Goal: Download file/media

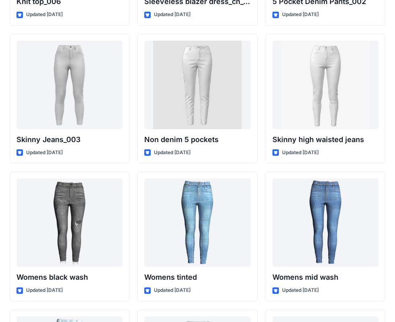
scroll to position [5489, 0]
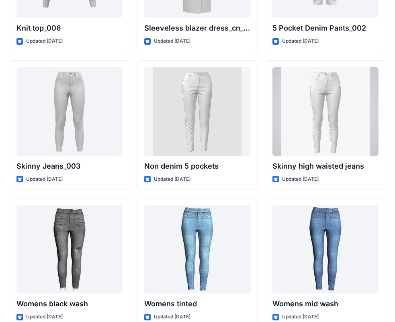
click at [372, 80] on div at bounding box center [326, 111] width 106 height 88
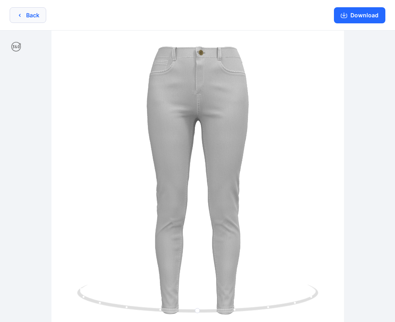
click at [19, 17] on button "Back" at bounding box center [28, 15] width 37 height 16
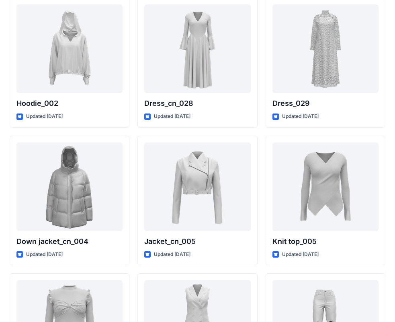
scroll to position [5127, 0]
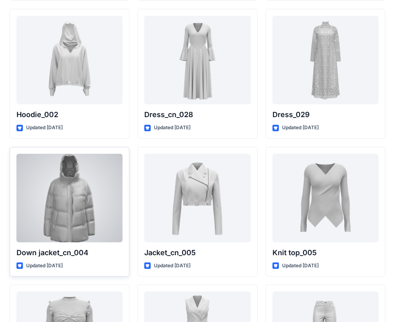
click at [121, 188] on div at bounding box center [69, 198] width 106 height 88
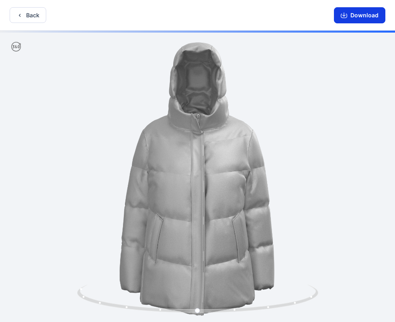
click at [367, 19] on button "Download" at bounding box center [359, 15] width 51 height 16
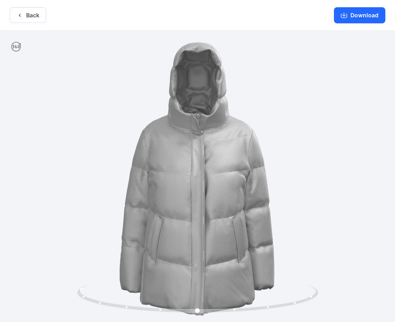
click at [327, 165] on div at bounding box center [197, 177] width 395 height 293
